Goal: Navigation & Orientation: Find specific page/section

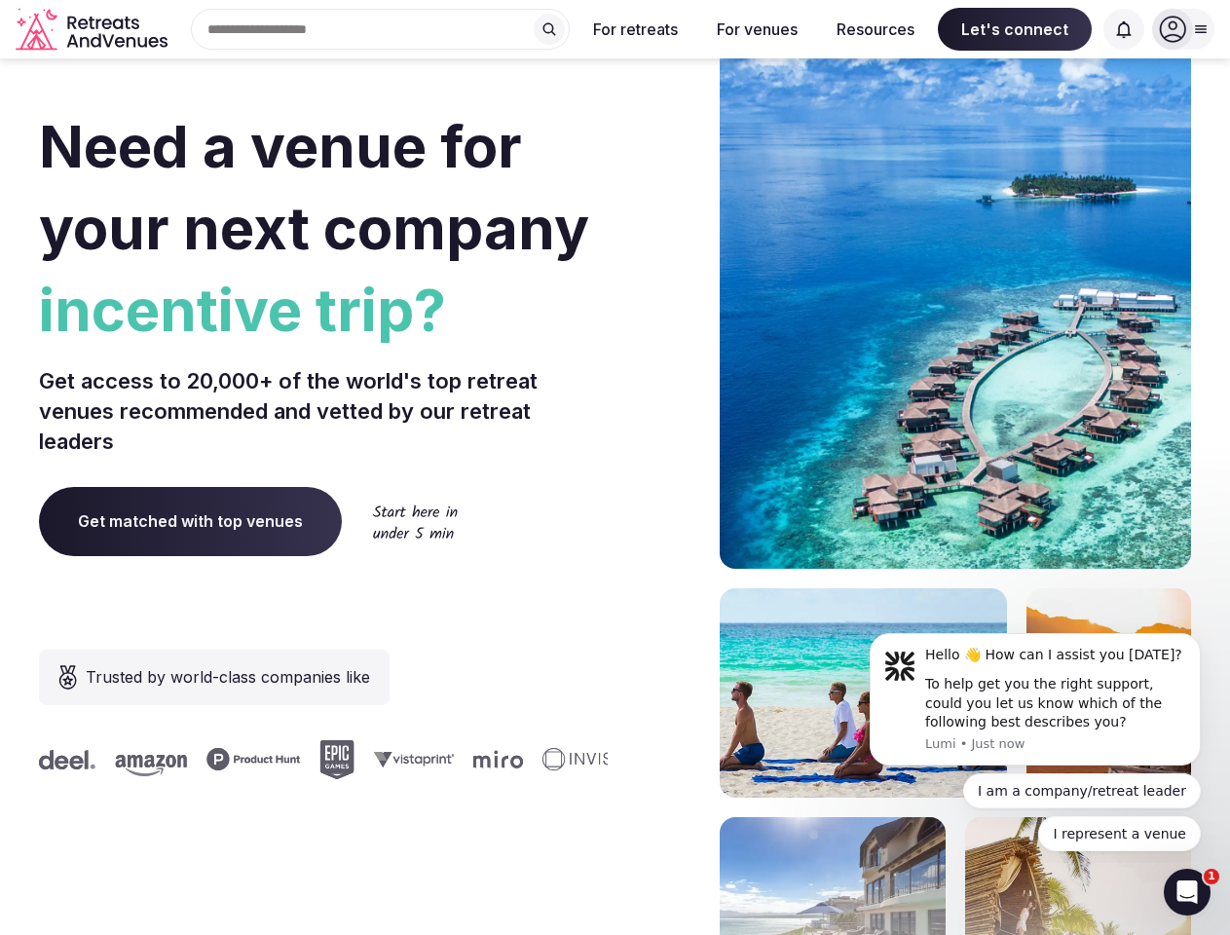
click at [615, 468] on div "Need a venue for your next company incentive trip? Get access to 20,000+ of the…" at bounding box center [615, 583] width 1153 height 1174
click at [381, 29] on div "Search Popular Destinations [GEOGRAPHIC_DATA], [GEOGRAPHIC_DATA] [GEOGRAPHIC_DA…" at bounding box center [372, 29] width 395 height 41
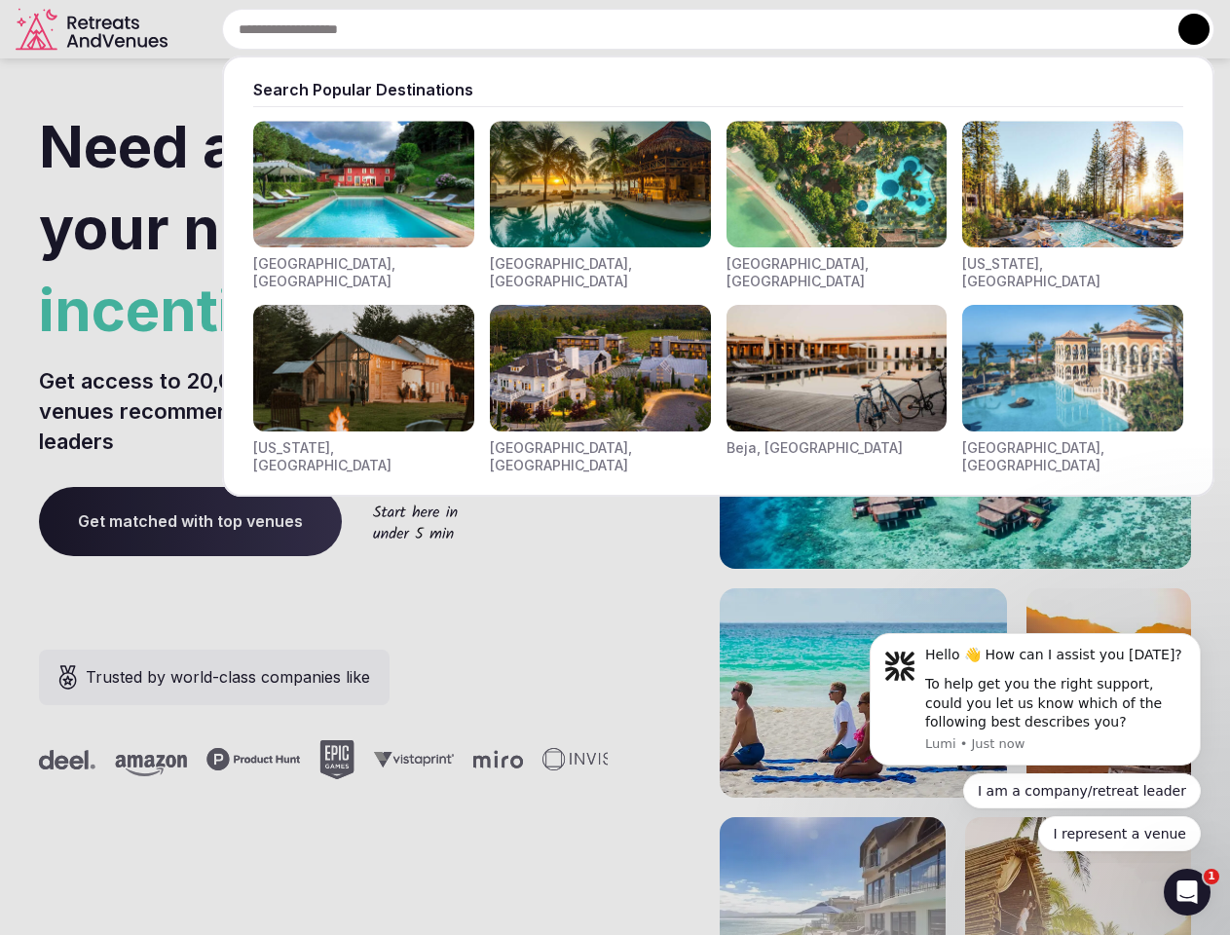
click at [549, 29] on input "text" at bounding box center [718, 29] width 993 height 41
click at [636, 29] on input "text" at bounding box center [718, 29] width 993 height 41
click at [757, 29] on input "text" at bounding box center [718, 29] width 993 height 41
click at [876, 29] on input "text" at bounding box center [718, 29] width 993 height 41
click at [1015, 29] on input "text" at bounding box center [718, 29] width 993 height 41
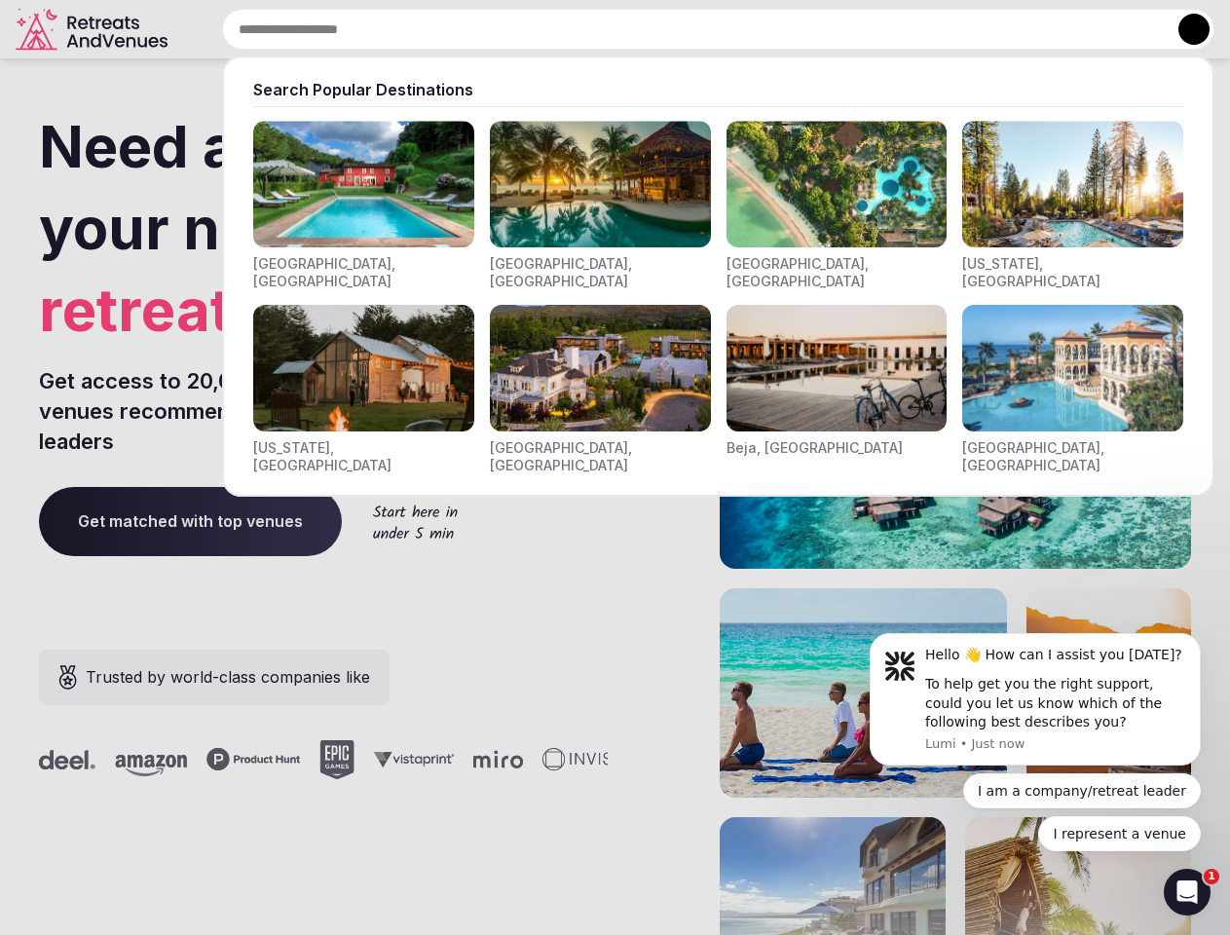
click at [1124, 29] on input "text" at bounding box center [718, 29] width 993 height 41
click at [1184, 29] on button at bounding box center [1194, 29] width 31 height 31
